Goal: Use online tool/utility: Utilize a website feature to perform a specific function

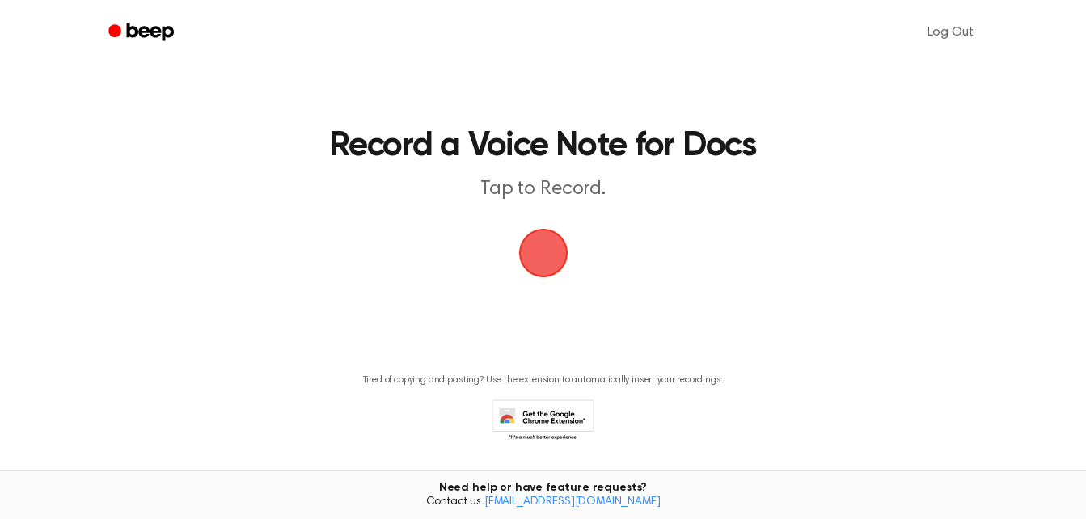
click at [543, 256] on span "button" at bounding box center [543, 252] width 45 height 45
click at [519, 229] on button "button" at bounding box center [543, 253] width 49 height 49
click at [543, 256] on span "button" at bounding box center [543, 252] width 45 height 45
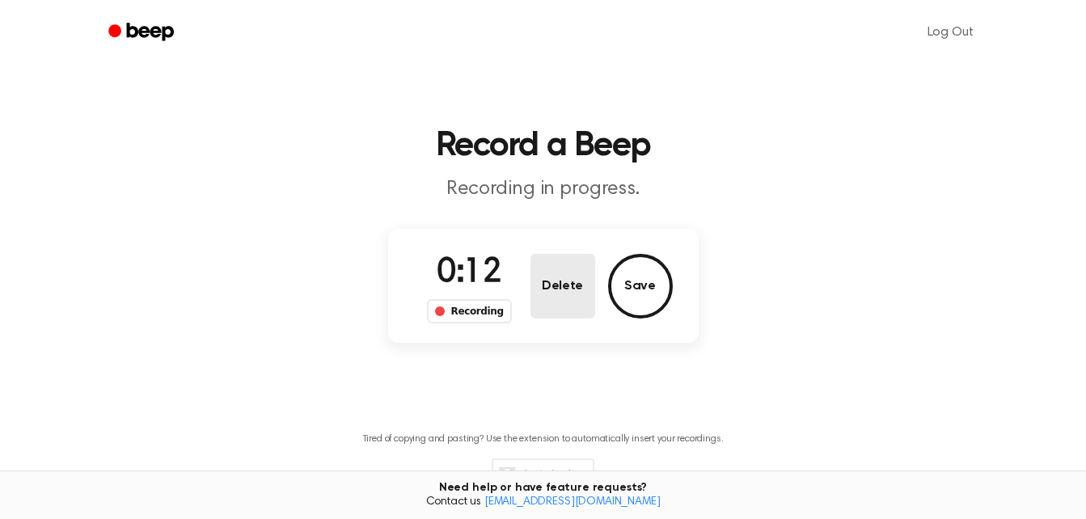
click at [565, 285] on button "Delete" at bounding box center [563, 286] width 65 height 65
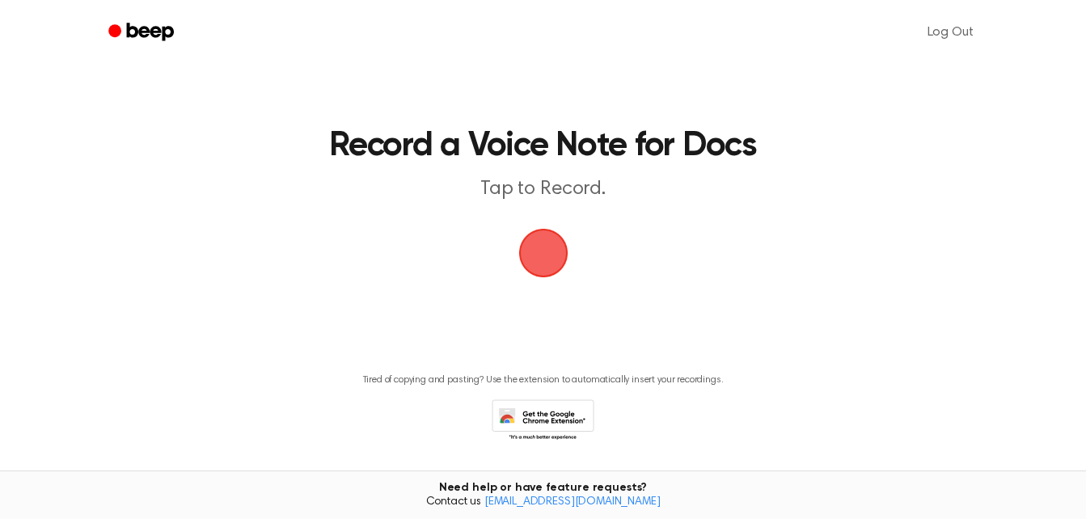
scroll to position [48, 0]
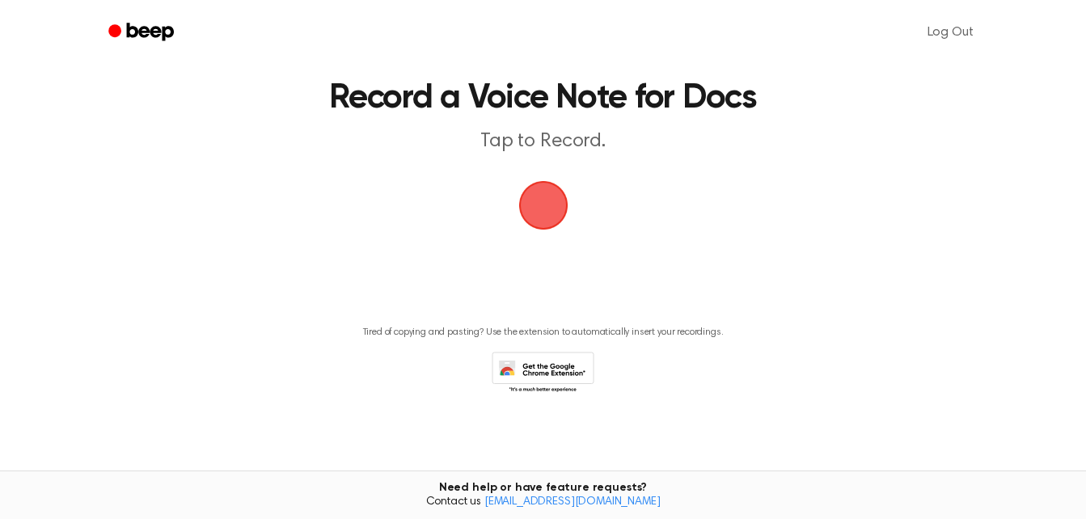
click at [541, 200] on span "button" at bounding box center [543, 205] width 45 height 45
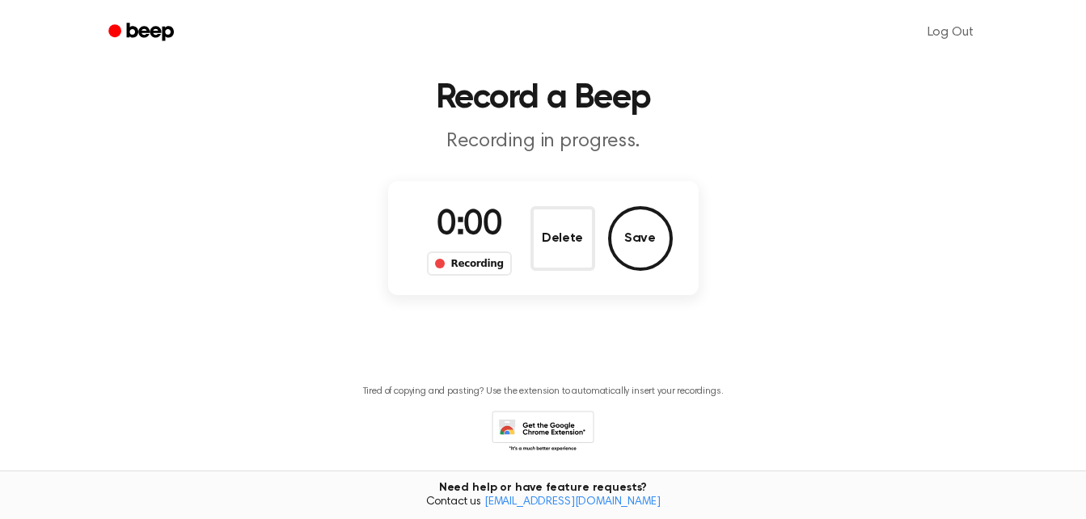
scroll to position [107, 0]
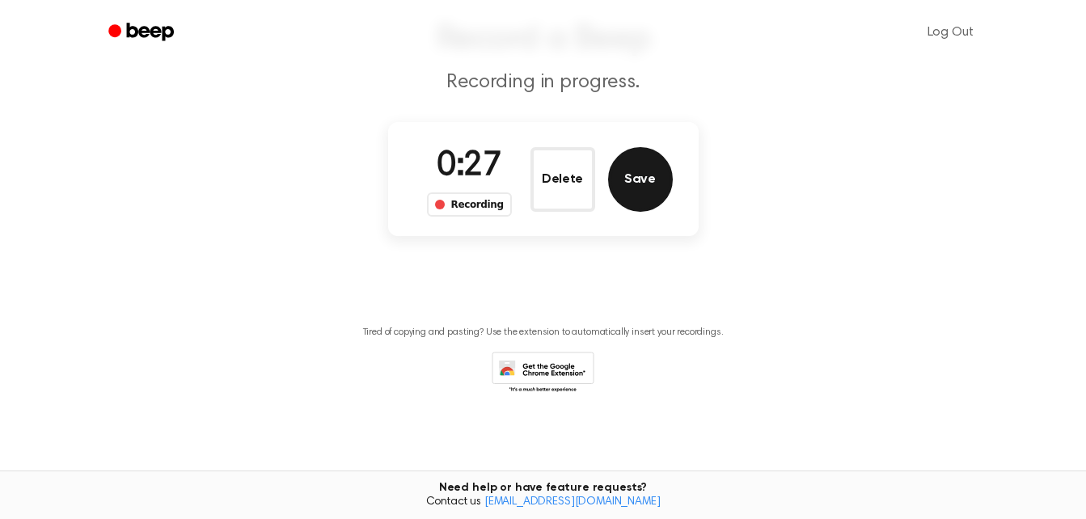
click at [625, 175] on button "Save" at bounding box center [640, 179] width 65 height 65
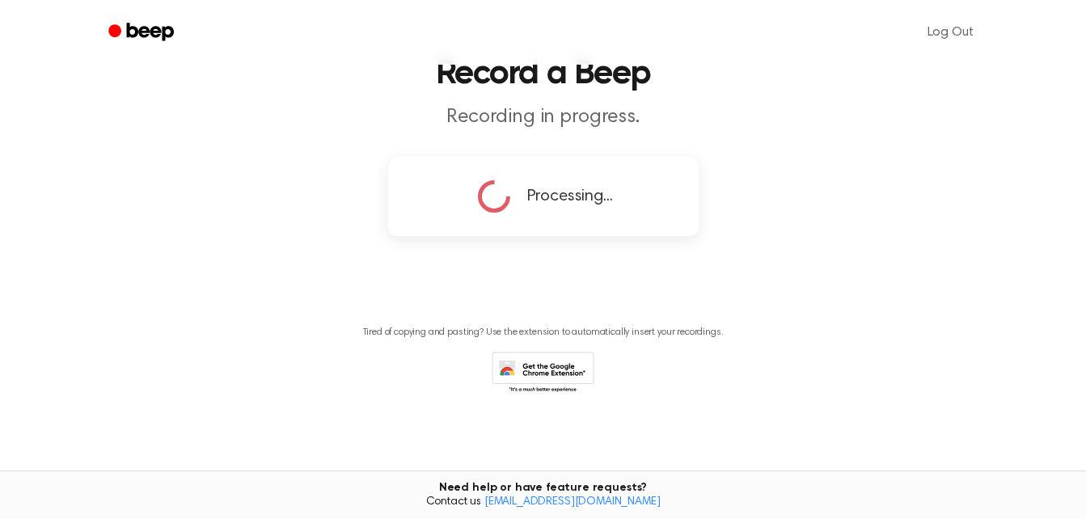
scroll to position [72, 0]
click at [625, 175] on div "Processing..." at bounding box center [543, 196] width 311 height 79
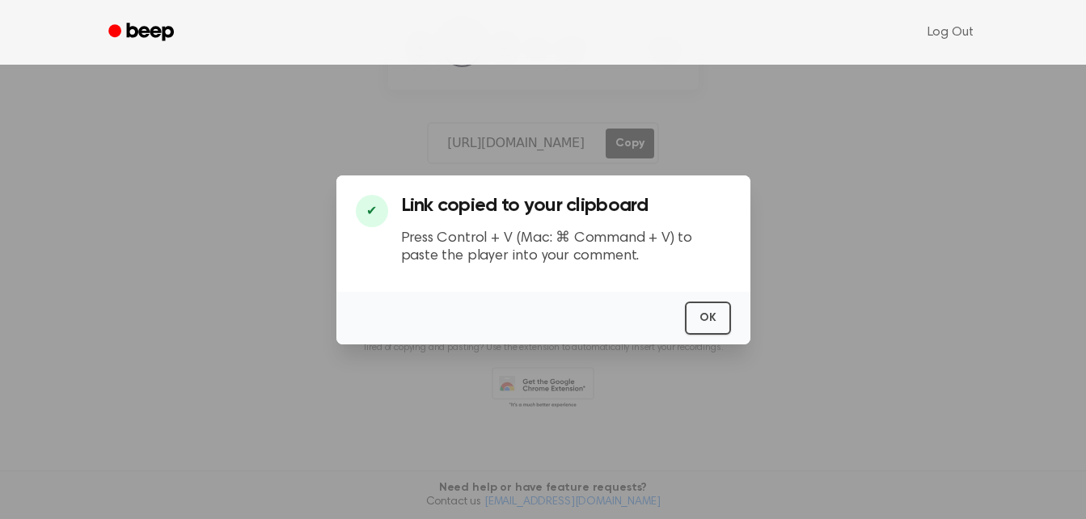
scroll to position [222, 0]
click at [704, 310] on button "OK" at bounding box center [708, 318] width 46 height 33
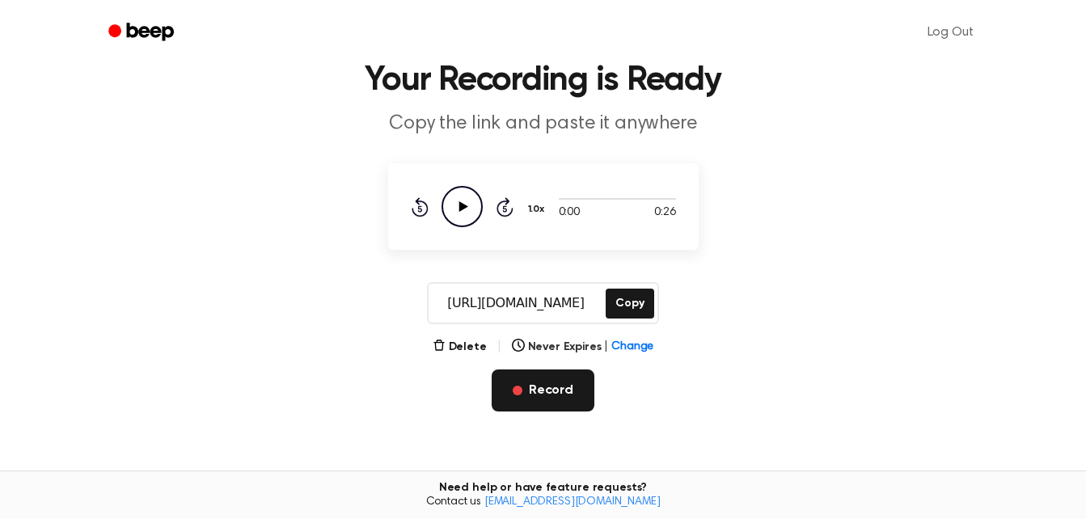
scroll to position [57, 0]
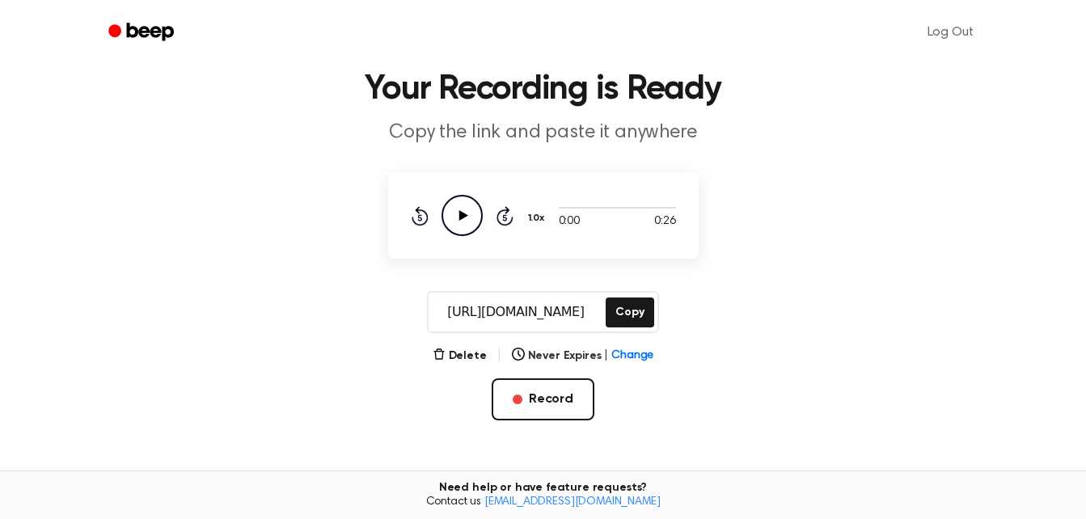
click at [470, 223] on icon "Play Audio" at bounding box center [462, 215] width 41 height 41
click at [471, 352] on button "Delete" at bounding box center [460, 356] width 54 height 17
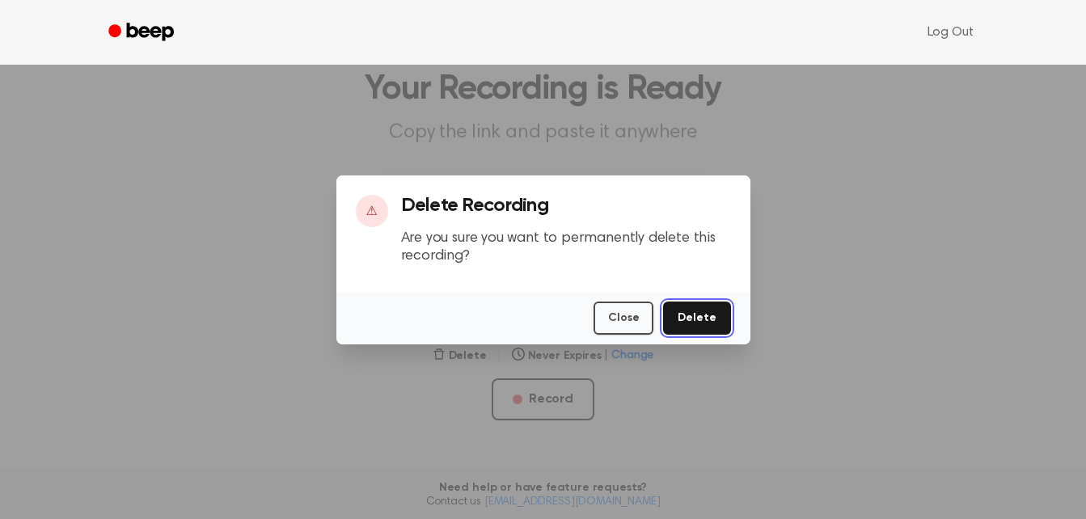
click at [715, 315] on button "Delete" at bounding box center [696, 318] width 67 height 33
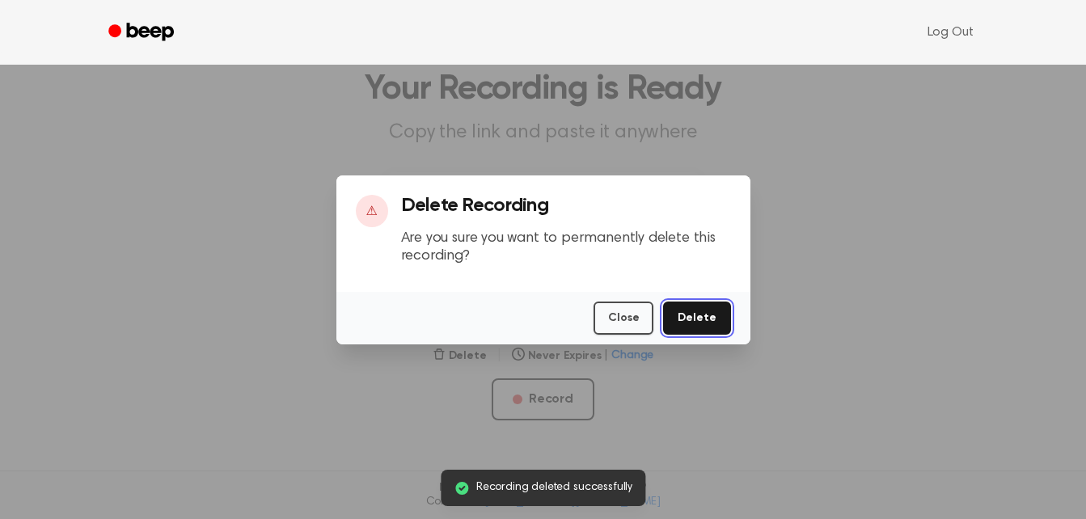
click at [699, 314] on button "Delete" at bounding box center [696, 318] width 67 height 33
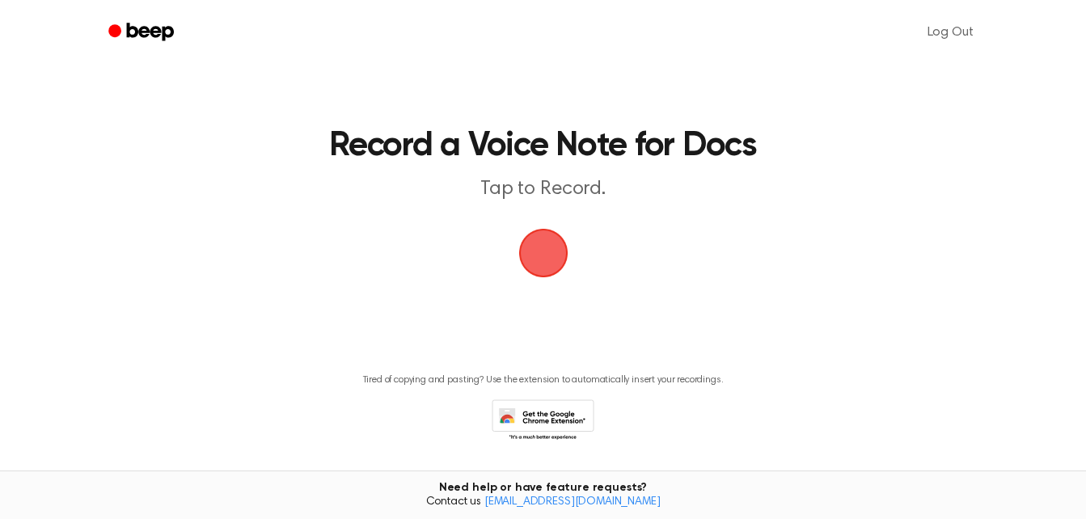
scroll to position [48, 0]
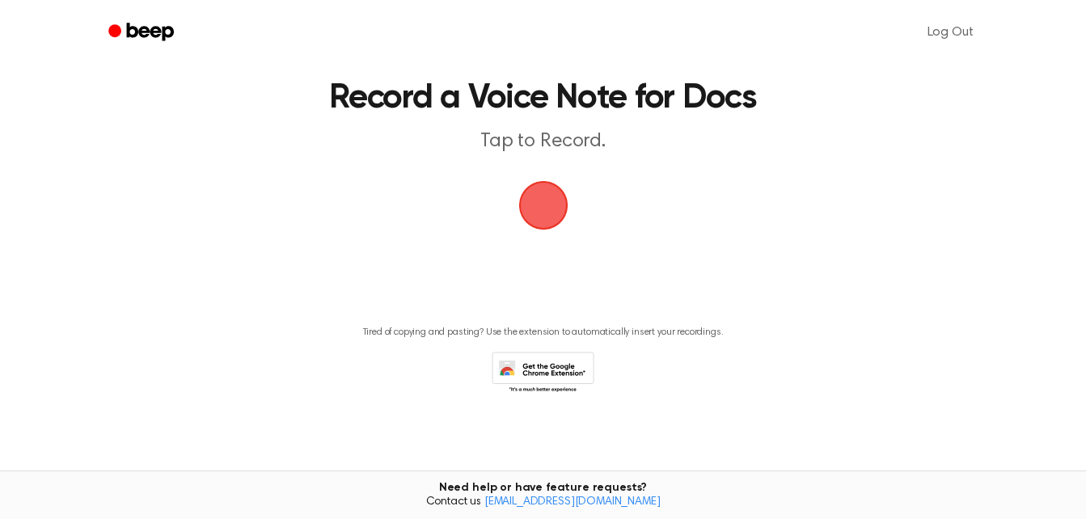
click at [547, 199] on span "button" at bounding box center [543, 206] width 53 height 53
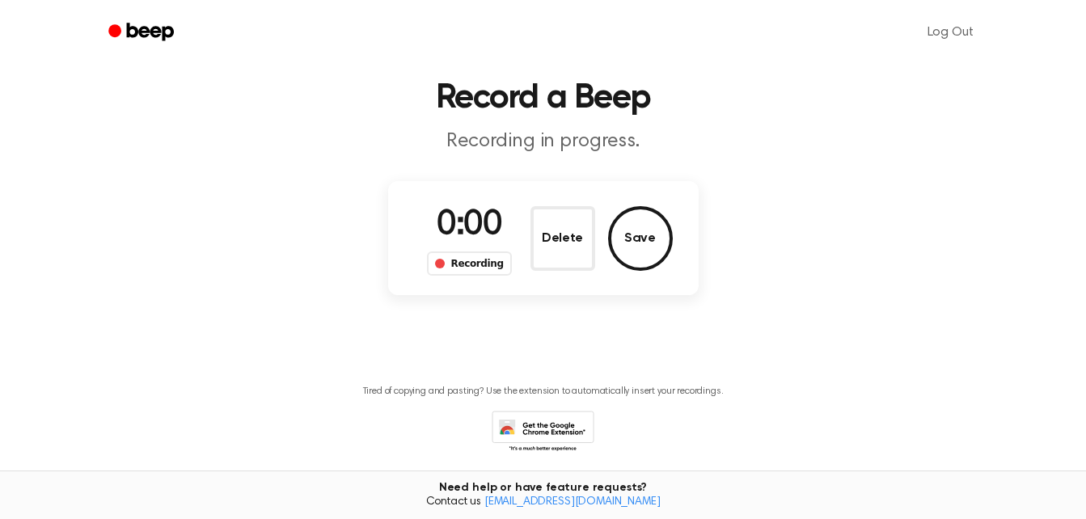
scroll to position [107, 0]
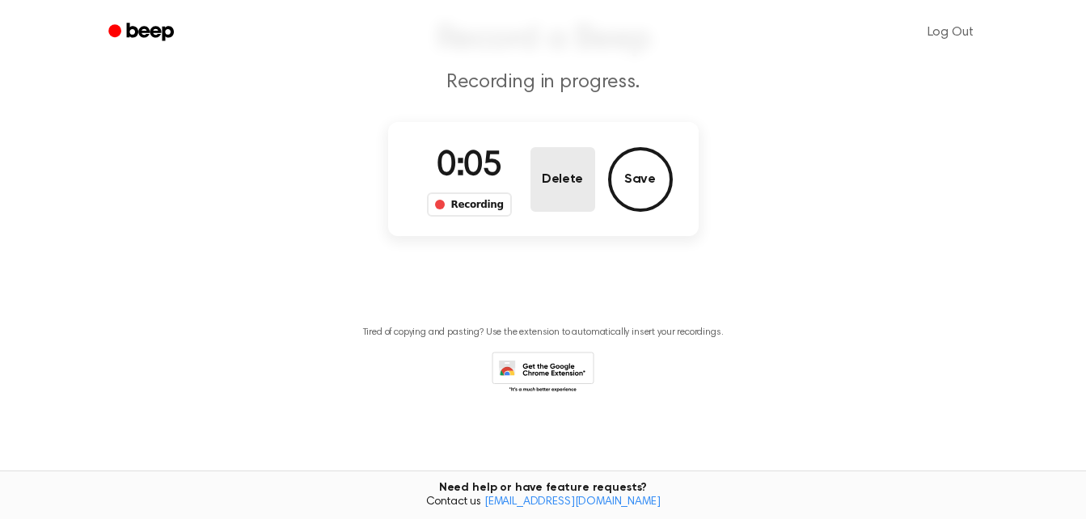
click at [547, 199] on button "Delete" at bounding box center [563, 179] width 65 height 65
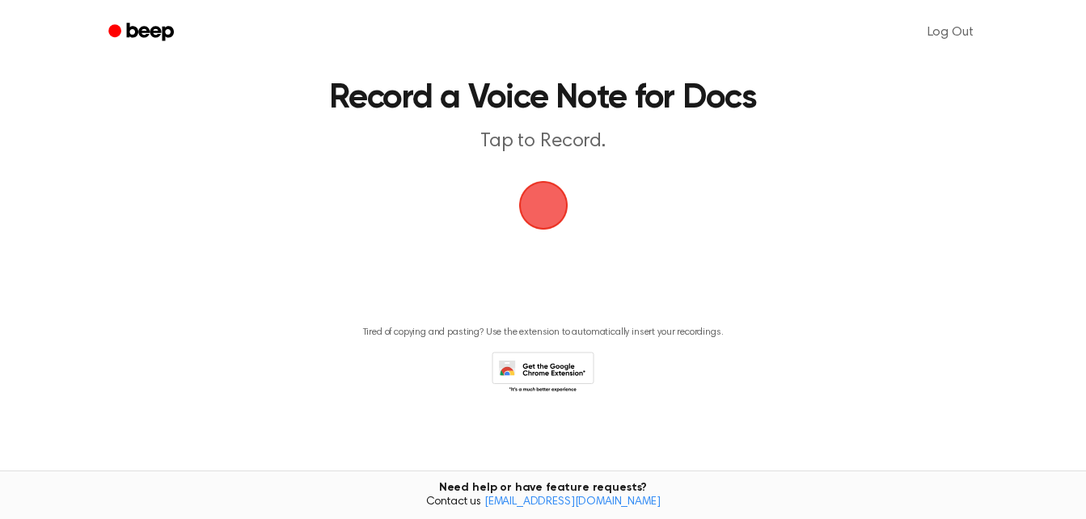
scroll to position [48, 0]
click at [547, 199] on span "button" at bounding box center [543, 206] width 53 height 53
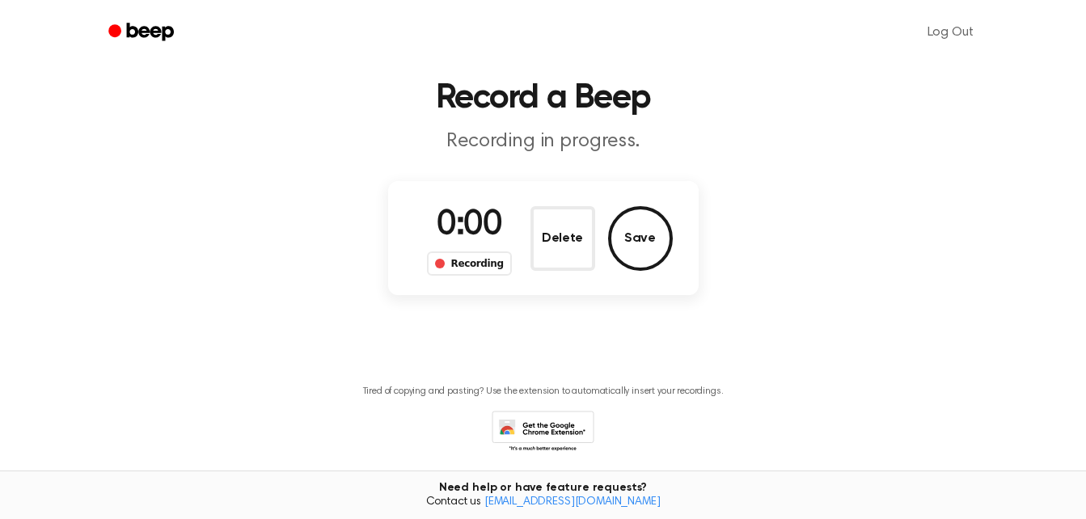
scroll to position [107, 0]
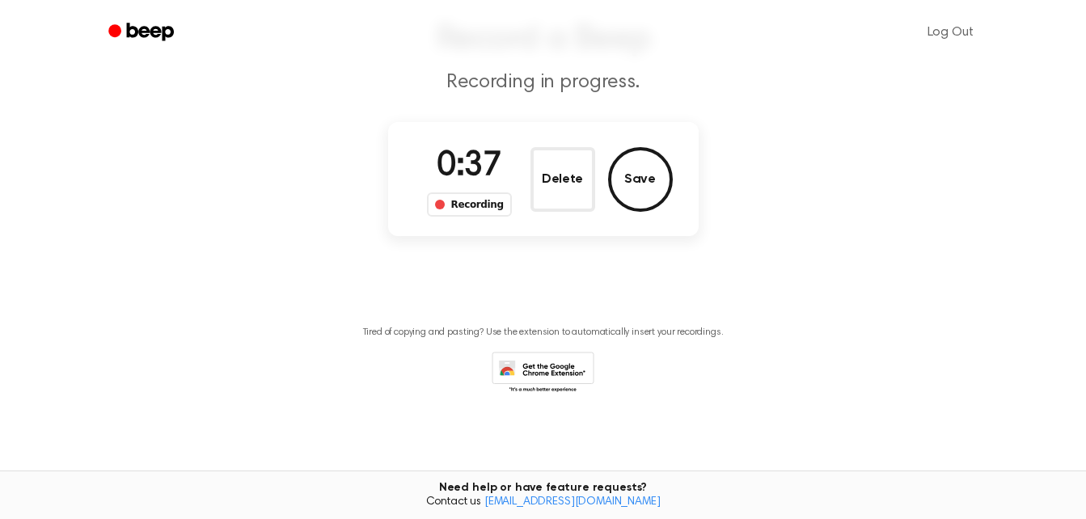
click at [547, 199] on button "Delete" at bounding box center [563, 179] width 65 height 65
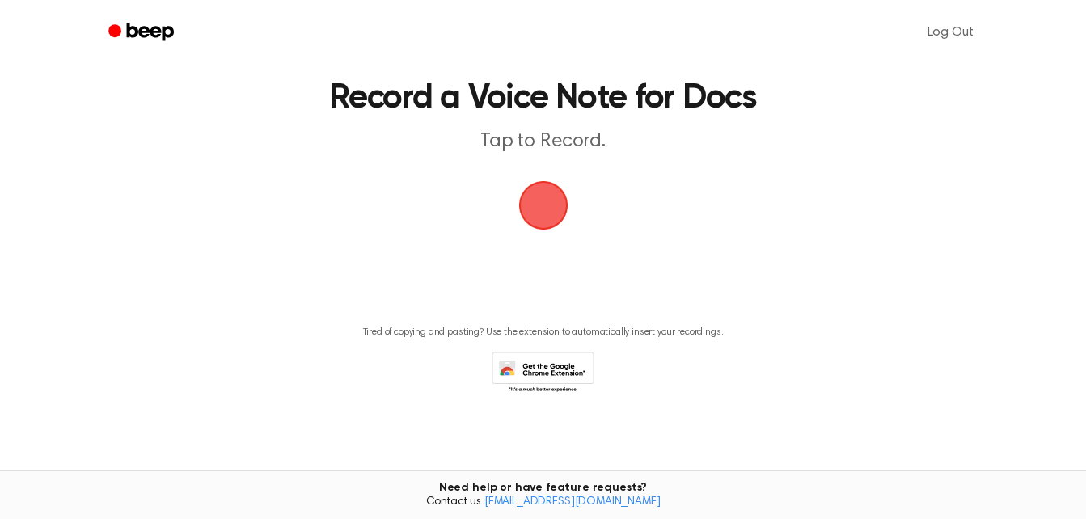
scroll to position [48, 0]
click at [547, 199] on span "button" at bounding box center [542, 205] width 49 height 49
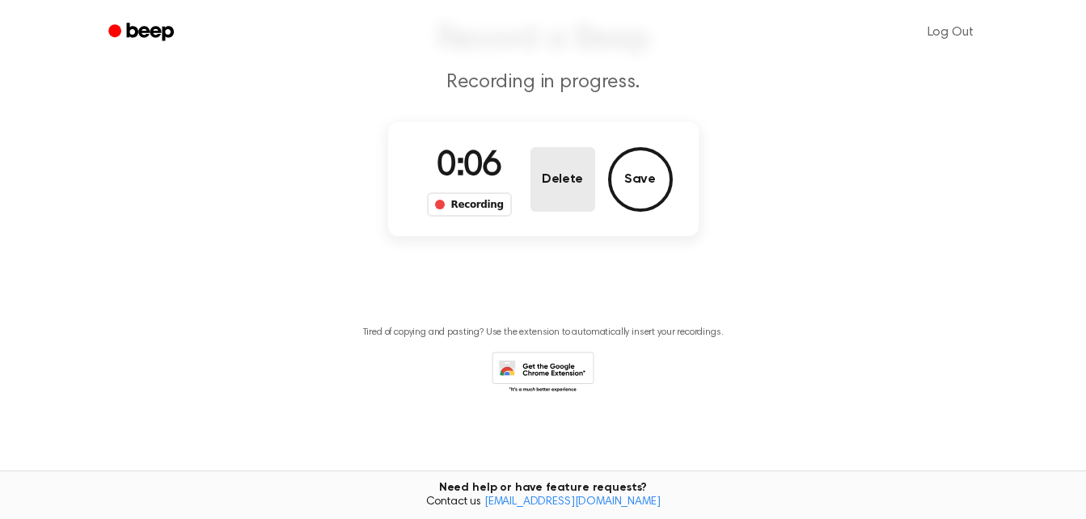
click at [572, 188] on button "Delete" at bounding box center [563, 179] width 65 height 65
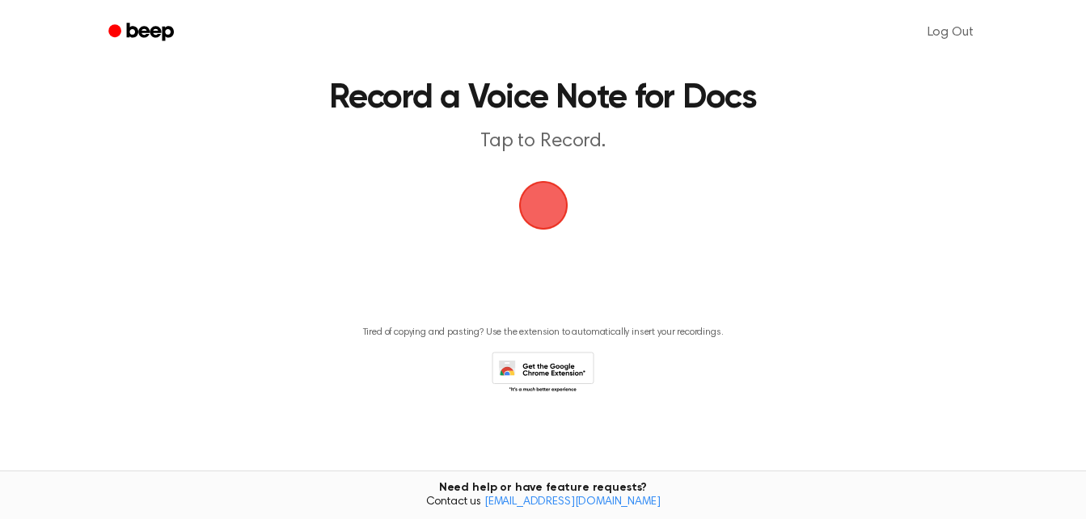
click at [568, 188] on span "button" at bounding box center [542, 205] width 49 height 49
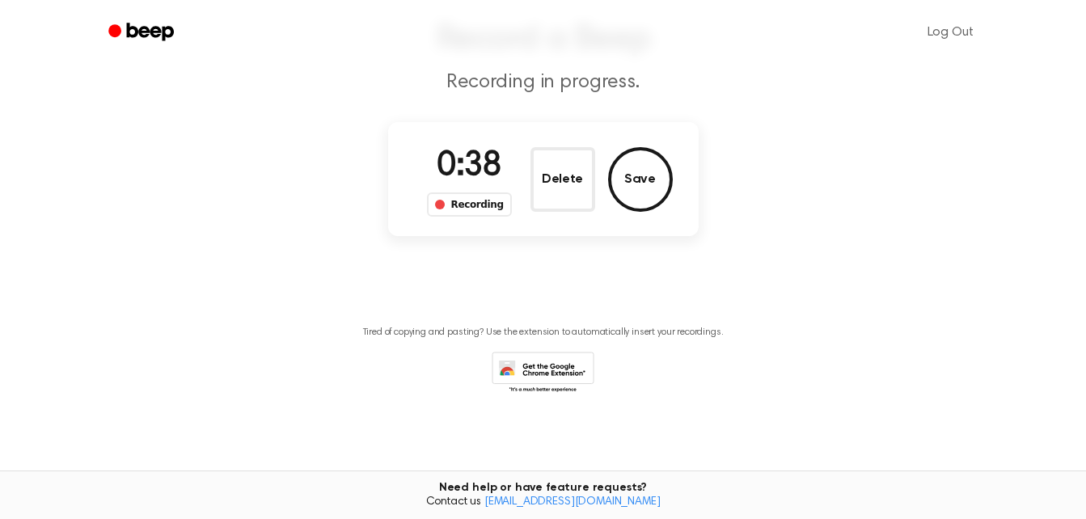
click at [572, 188] on button "Delete" at bounding box center [563, 179] width 65 height 65
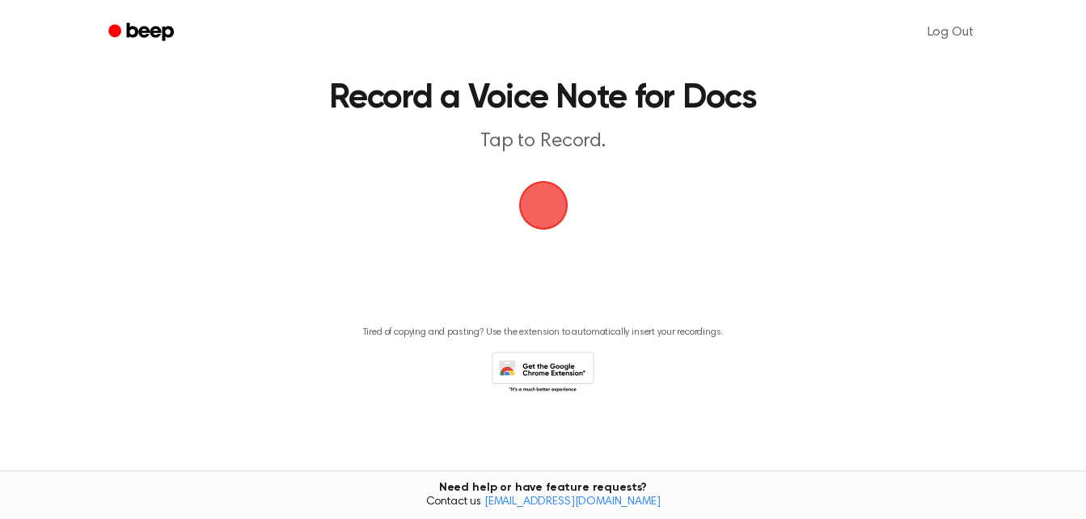
scroll to position [48, 0]
click at [572, 188] on span "button" at bounding box center [543, 205] width 60 height 60
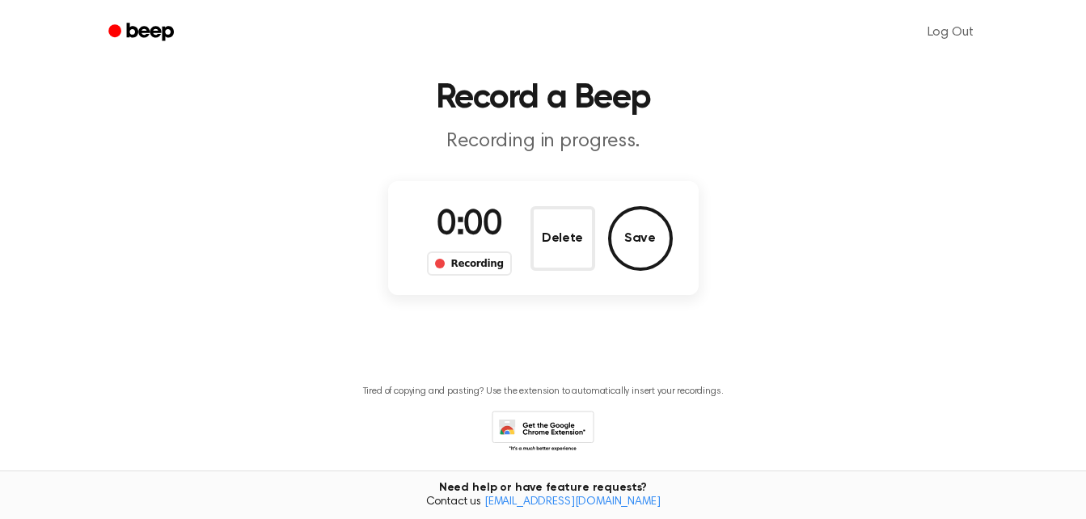
scroll to position [107, 0]
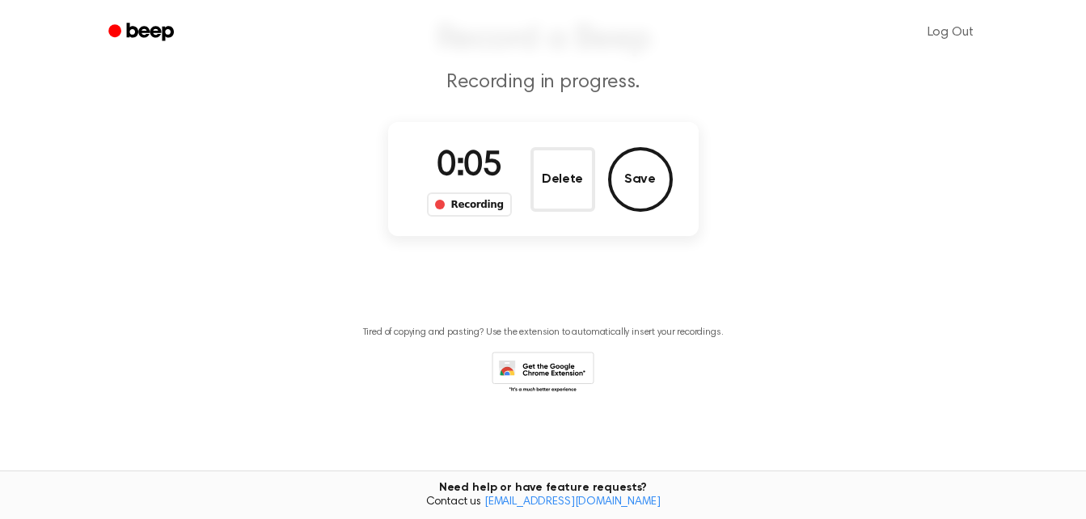
click at [572, 188] on button "Delete" at bounding box center [563, 179] width 65 height 65
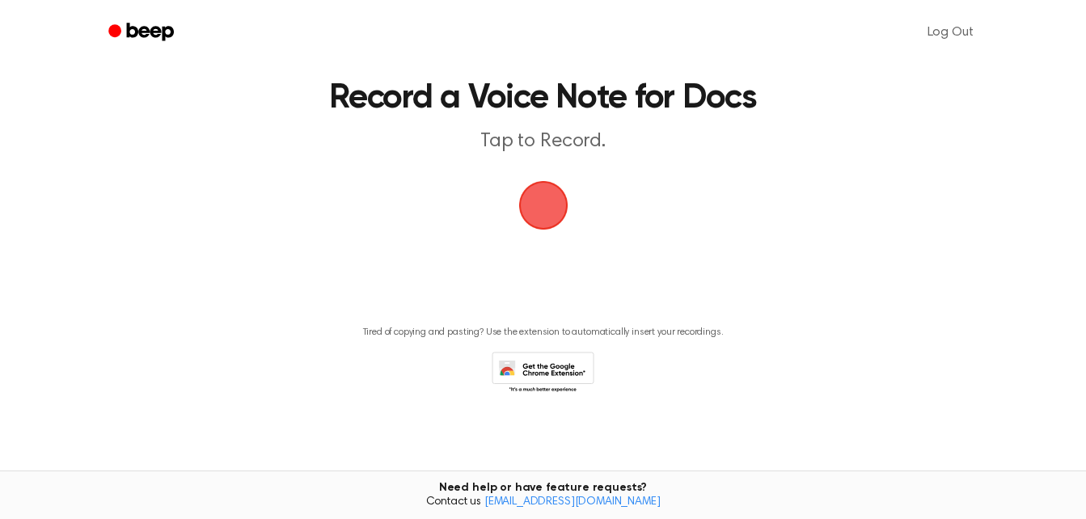
click at [568, 188] on span "button" at bounding box center [542, 205] width 49 height 49
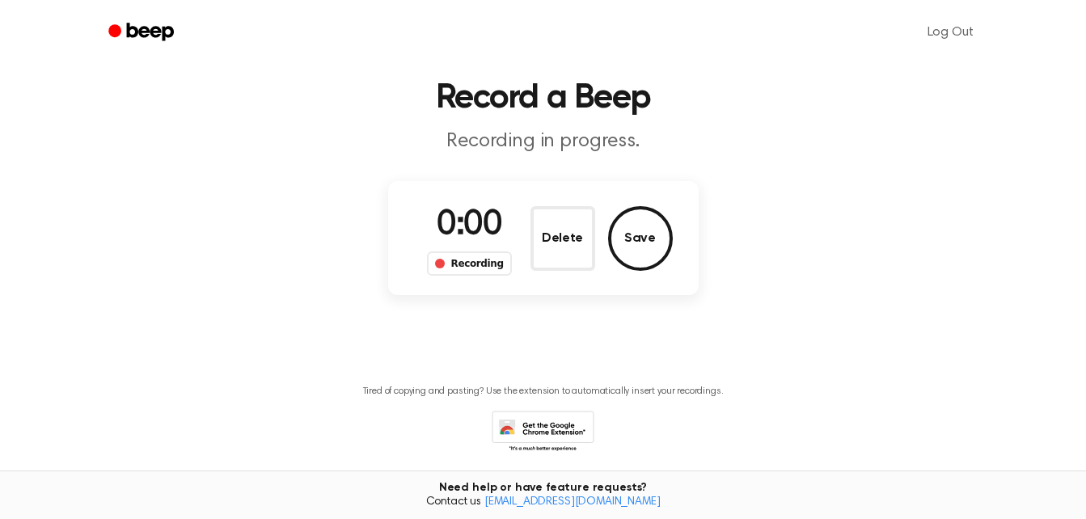
scroll to position [107, 0]
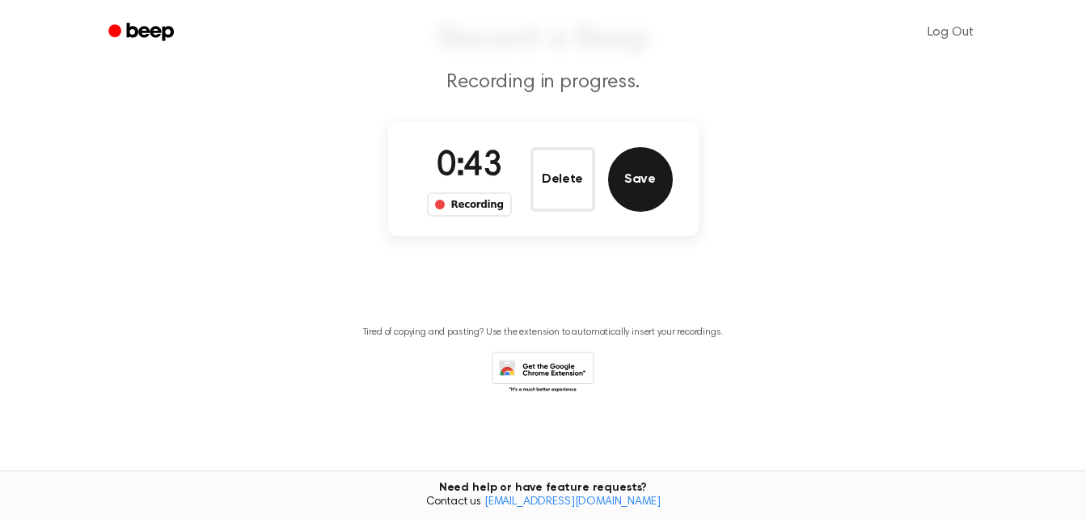
click at [649, 180] on button "Save" at bounding box center [640, 179] width 65 height 65
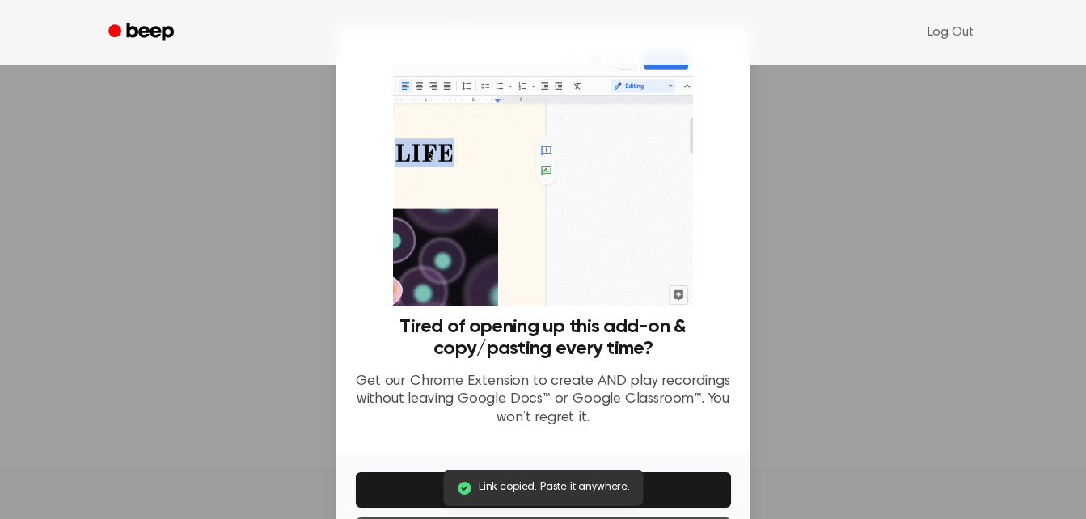
scroll to position [70, 0]
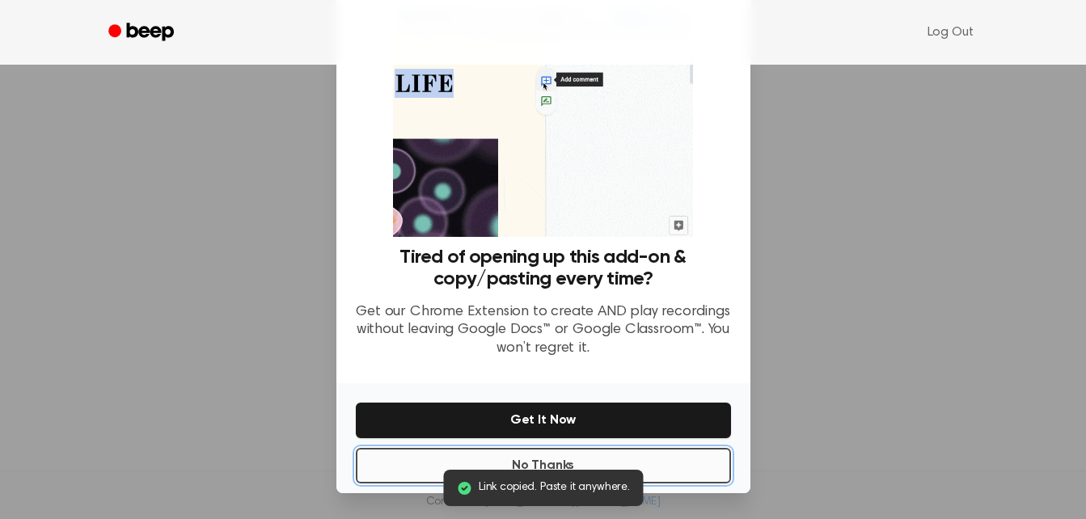
click at [669, 471] on button "No Thanks" at bounding box center [543, 466] width 375 height 36
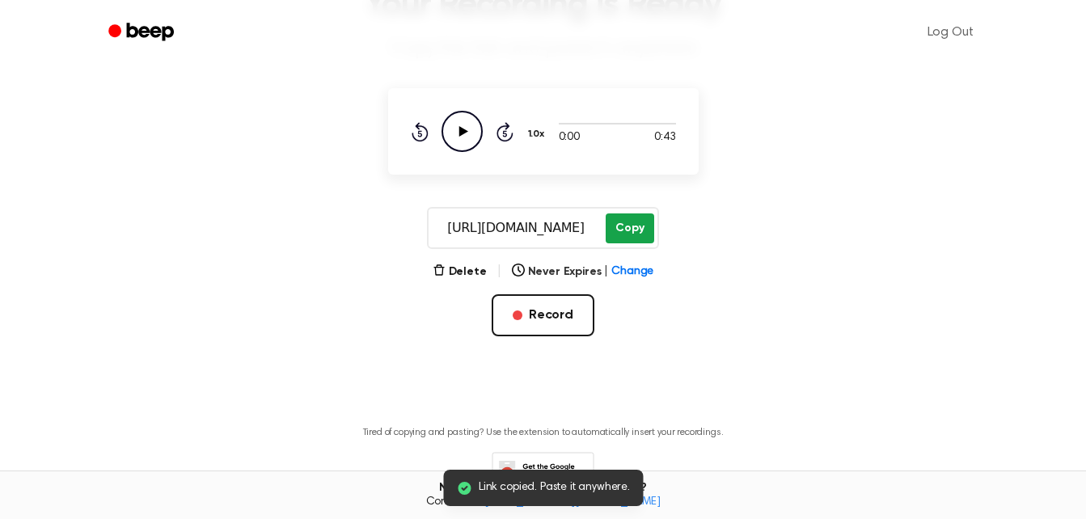
scroll to position [137, 0]
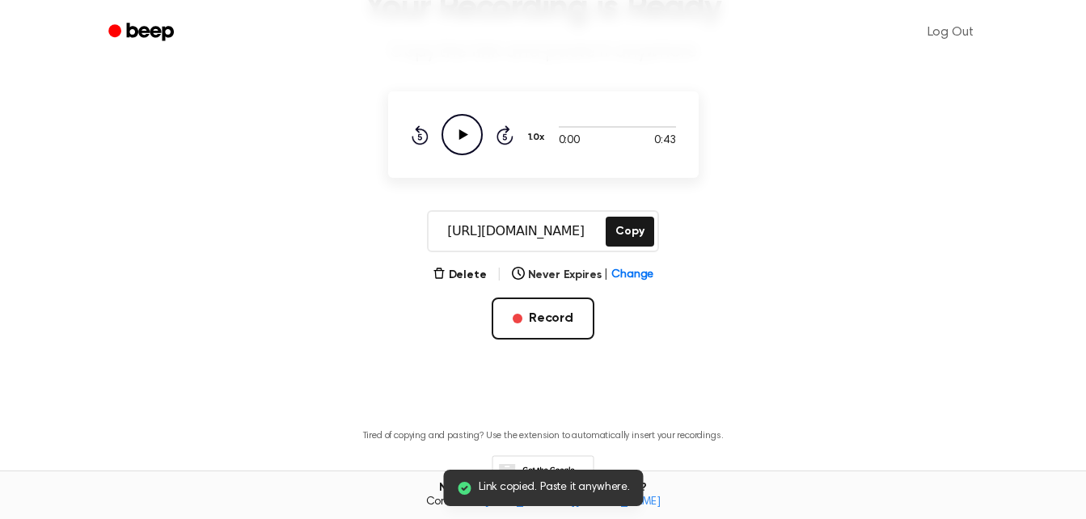
click at [457, 139] on icon "Play Audio" at bounding box center [462, 134] width 41 height 41
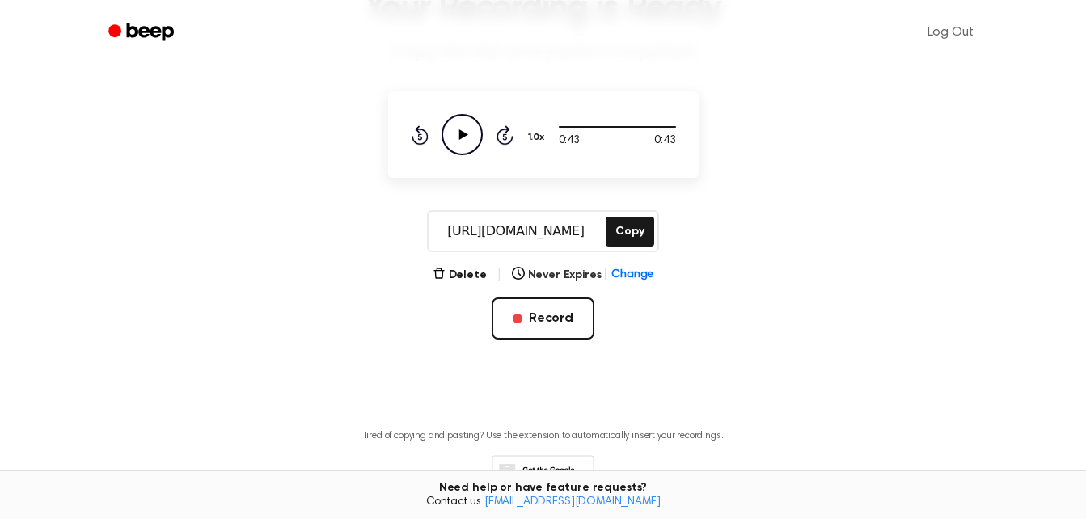
drag, startPoint x: 442, startPoint y: 230, endPoint x: 601, endPoint y: 218, distance: 159.8
click at [601, 218] on input "[URL][DOMAIN_NAME]" at bounding box center [516, 231] width 174 height 39
